Goal: Task Accomplishment & Management: Use online tool/utility

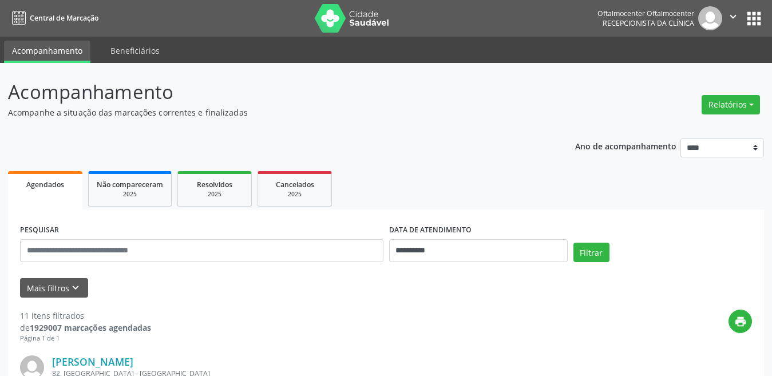
click at [724, 92] on div "Relatórios Agendamentos Procedimentos realizados" at bounding box center [730, 104] width 66 height 27
click at [722, 100] on button "Relatórios" at bounding box center [730, 104] width 58 height 19
click at [705, 123] on link "Agendamentos" at bounding box center [698, 129] width 123 height 16
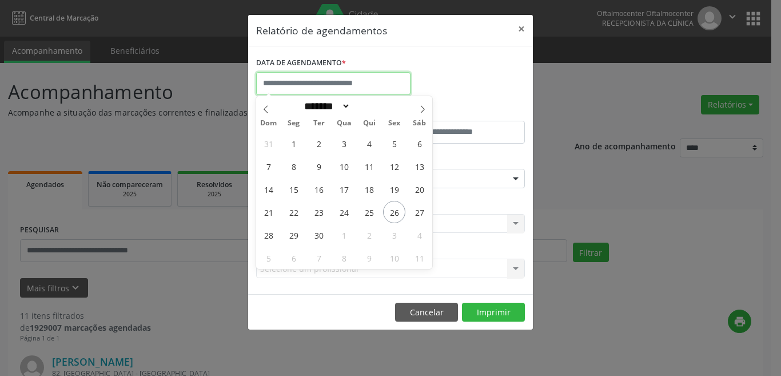
click at [313, 81] on input "text" at bounding box center [333, 83] width 154 height 23
click at [395, 208] on span "26" at bounding box center [394, 212] width 22 height 22
type input "**********"
click at [395, 208] on span "26" at bounding box center [394, 212] width 22 height 22
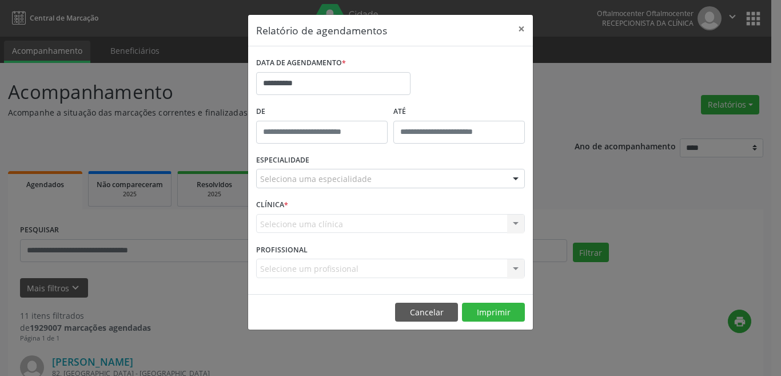
click at [341, 223] on div "Selecione uma clínica Nenhum resultado encontrado para: " " Não há nenhuma opçã…" at bounding box center [390, 223] width 269 height 19
click at [329, 166] on div "ESPECIALIDADE Seleciona uma especialidade Todas as especialidades Alergologia A…" at bounding box center [390, 174] width 275 height 45
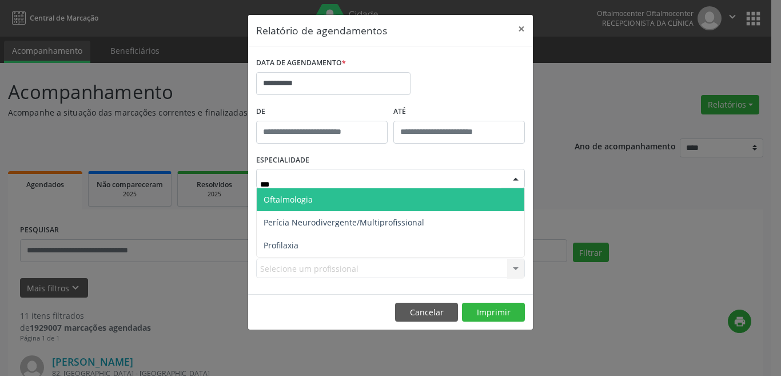
type input "****"
click at [302, 201] on span "Oftalmologia" at bounding box center [288, 199] width 49 height 11
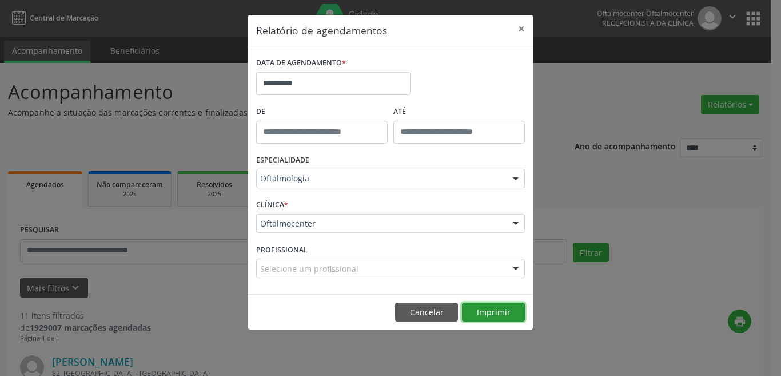
click at [496, 305] on button "Imprimir" at bounding box center [493, 312] width 63 height 19
click at [522, 25] on button "×" at bounding box center [521, 29] width 23 height 28
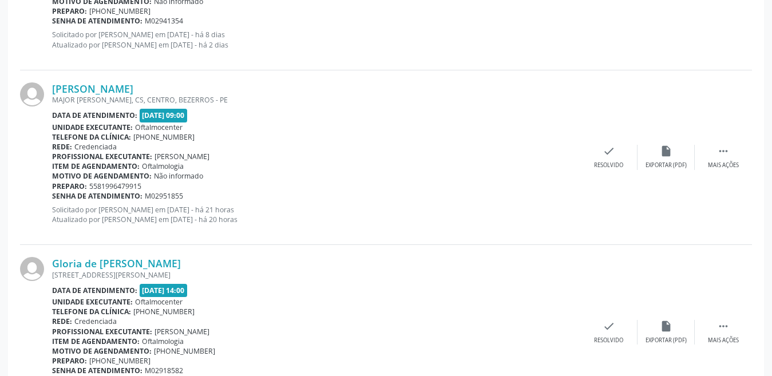
scroll to position [972, 0]
